Goal: Task Accomplishment & Management: Complete application form

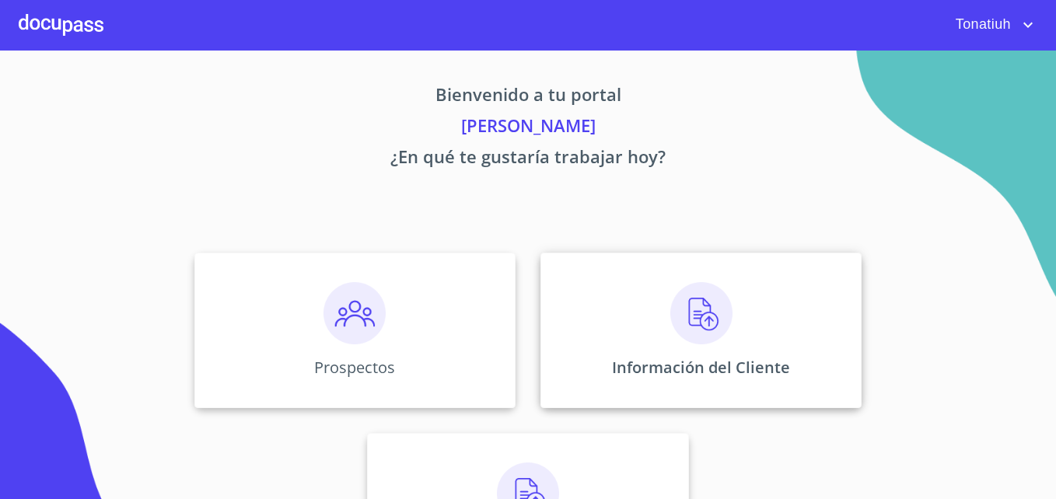
click at [633, 335] on div "Información del Cliente" at bounding box center [700, 330] width 321 height 155
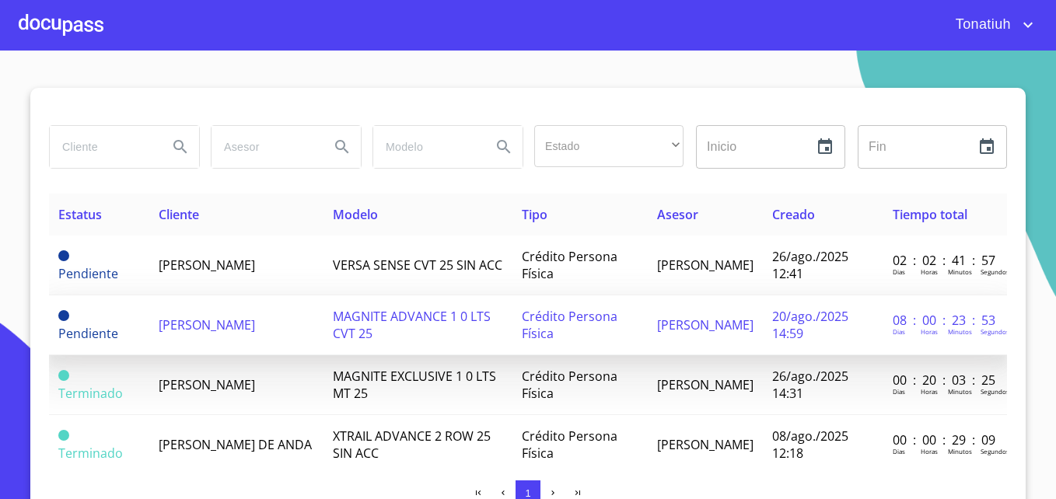
click at [463, 337] on td "MAGNITE ADVANCE 1 0 LTS CVT 25" at bounding box center [417, 325] width 188 height 60
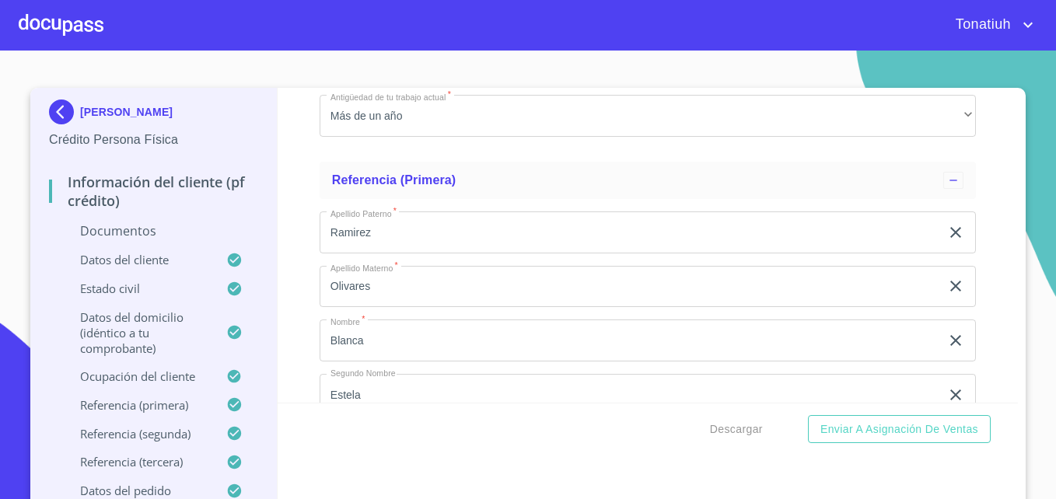
scroll to position [6273, 0]
click at [125, 229] on p "Documentos" at bounding box center [153, 230] width 209 height 17
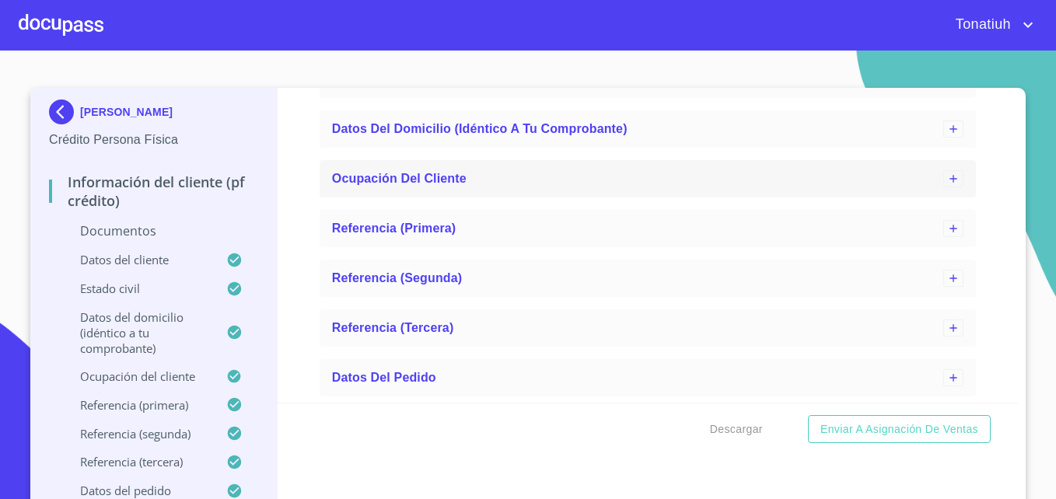
scroll to position [3775, 0]
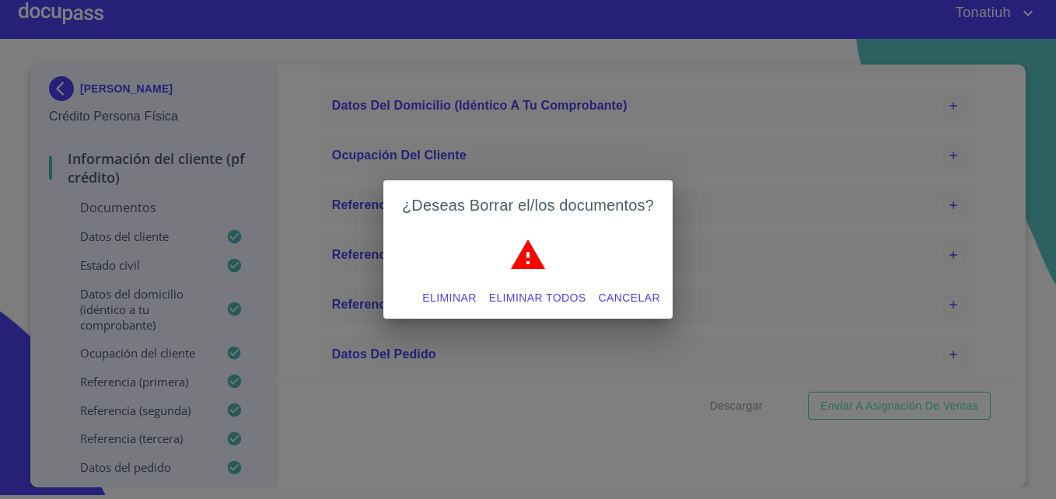
click at [467, 296] on span "Eliminar" at bounding box center [449, 297] width 54 height 19
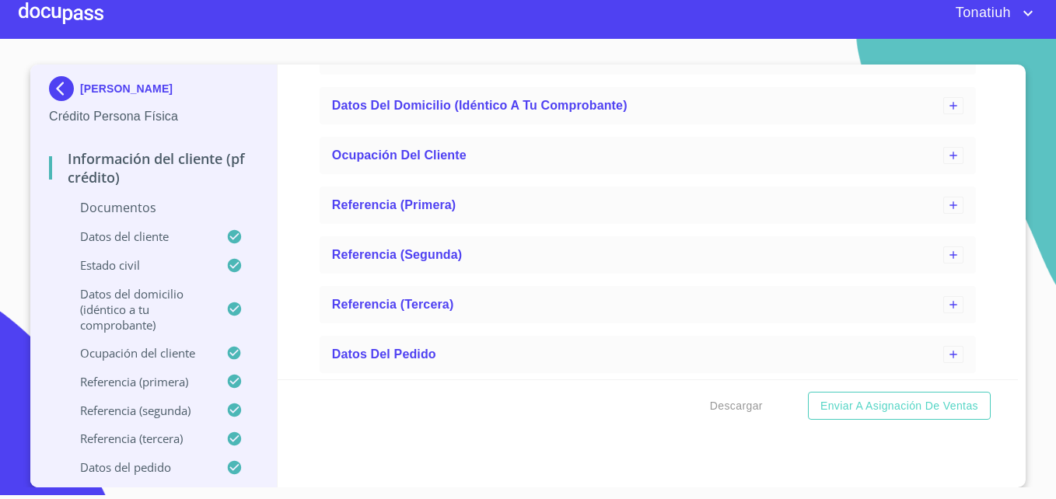
scroll to position [3597, 0]
click at [56, 93] on img at bounding box center [64, 88] width 31 height 25
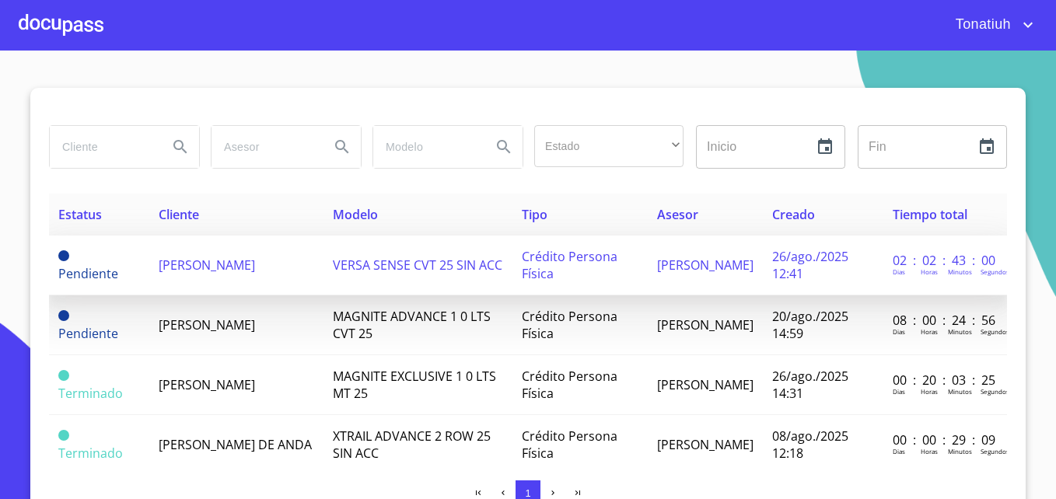
click at [581, 271] on td "Crédito Persona Física" at bounding box center [580, 266] width 136 height 60
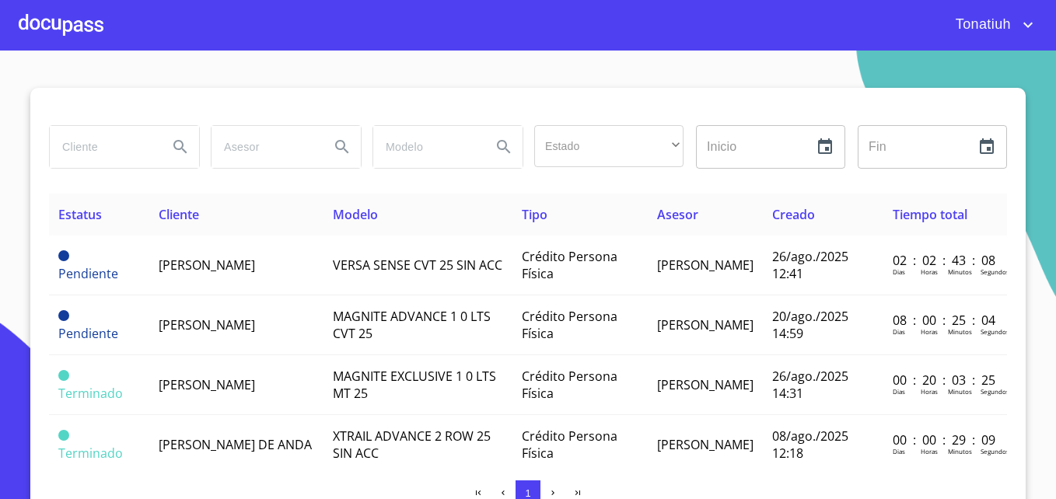
scroll to position [86, 0]
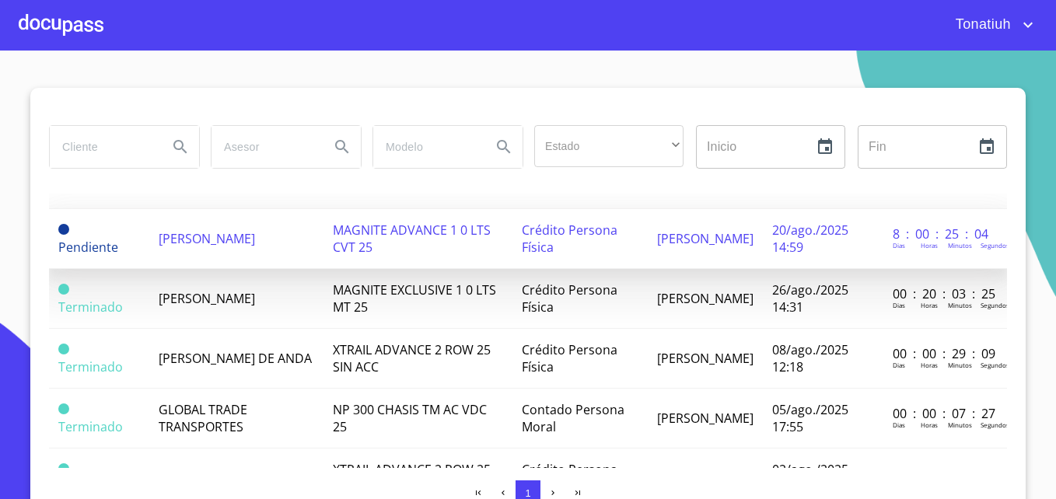
click at [478, 245] on td "MAGNITE ADVANCE 1 0 LTS CVT 25" at bounding box center [417, 239] width 188 height 60
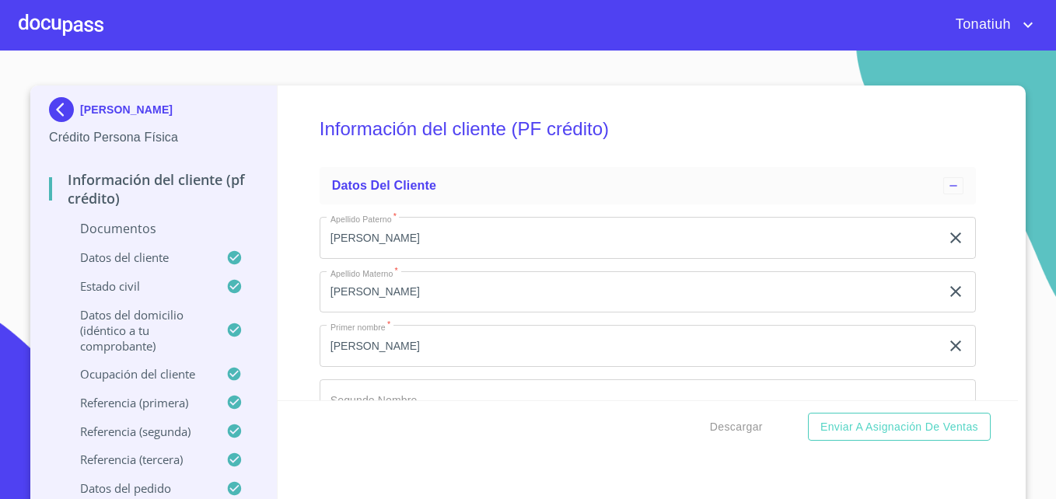
scroll to position [2562, 0]
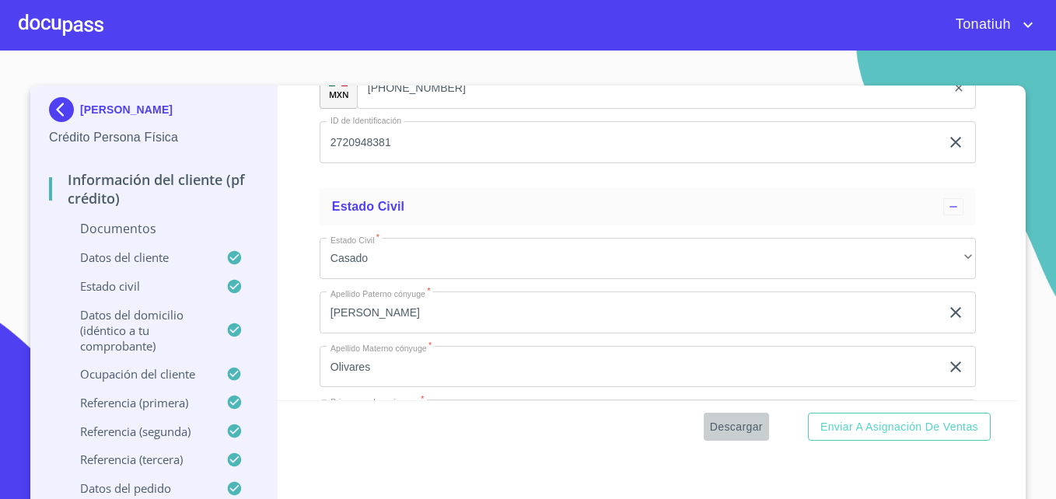
click at [743, 431] on span "Descargar" at bounding box center [736, 426] width 53 height 19
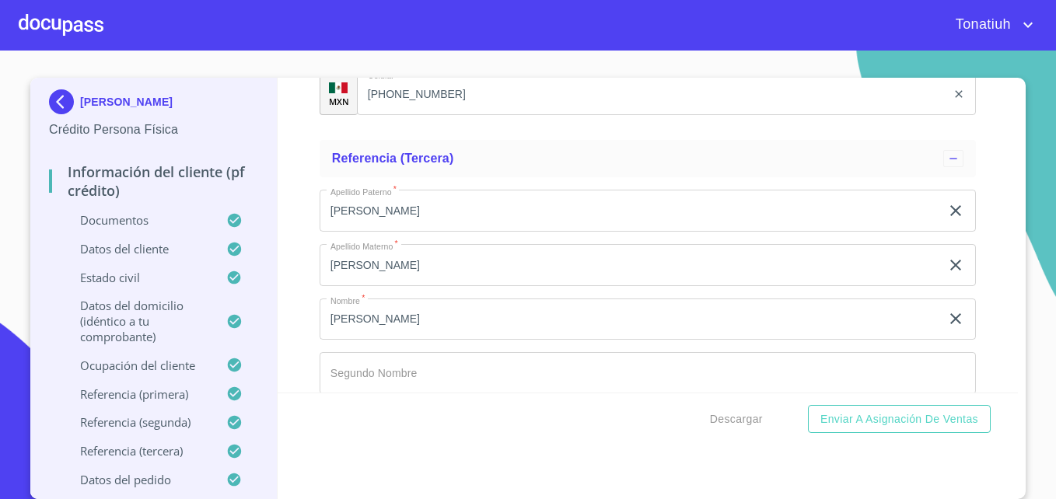
scroll to position [8512, 0]
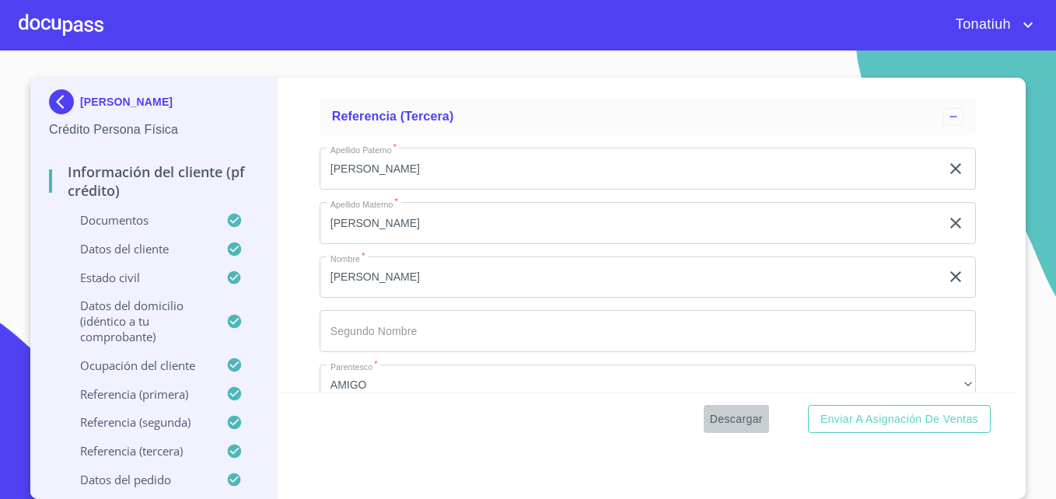
click at [739, 424] on span "Descargar" at bounding box center [736, 419] width 53 height 19
click at [987, 18] on span "Tonatiuh" at bounding box center [981, 24] width 75 height 25
click at [1016, 31] on li "Salir" at bounding box center [1012, 33] width 51 height 28
